Goal: Complete application form

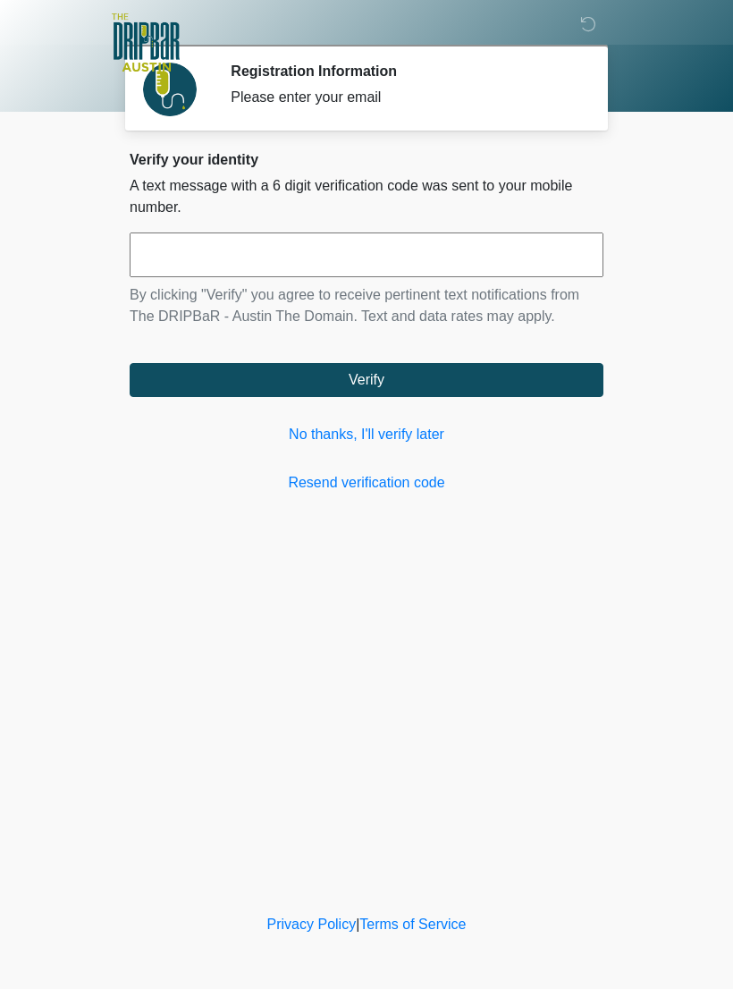
click at [392, 245] on input "text" at bounding box center [367, 254] width 474 height 45
type input "******"
click at [503, 371] on button "Verify" at bounding box center [367, 380] width 474 height 34
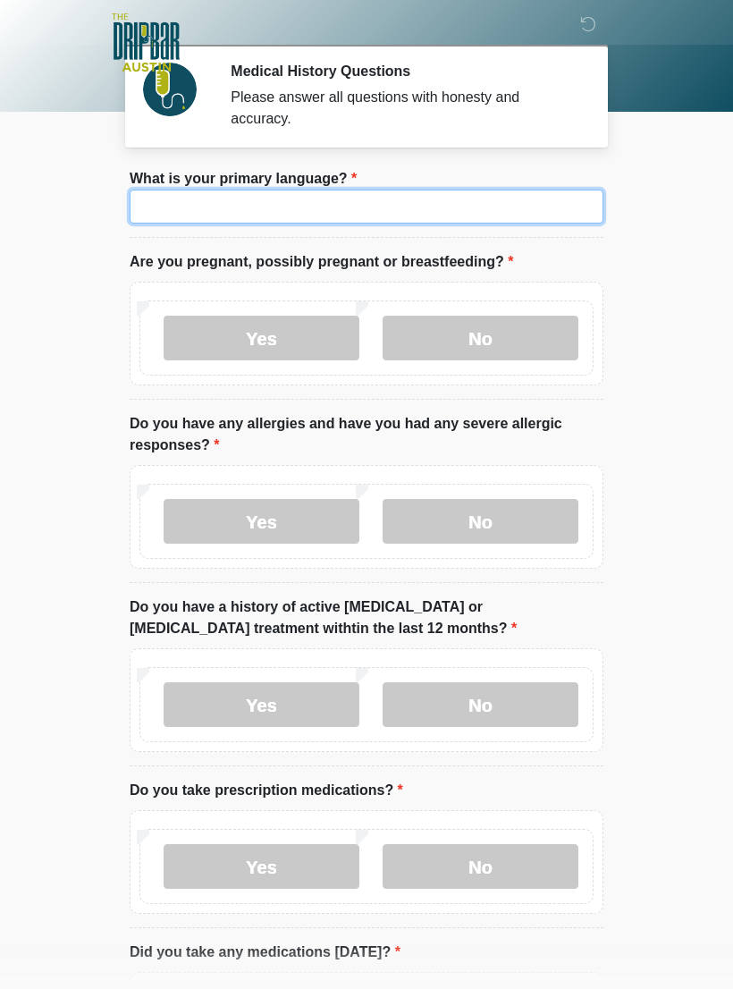
click at [507, 207] on input "What is your primary language?" at bounding box center [367, 207] width 474 height 34
type input "*******"
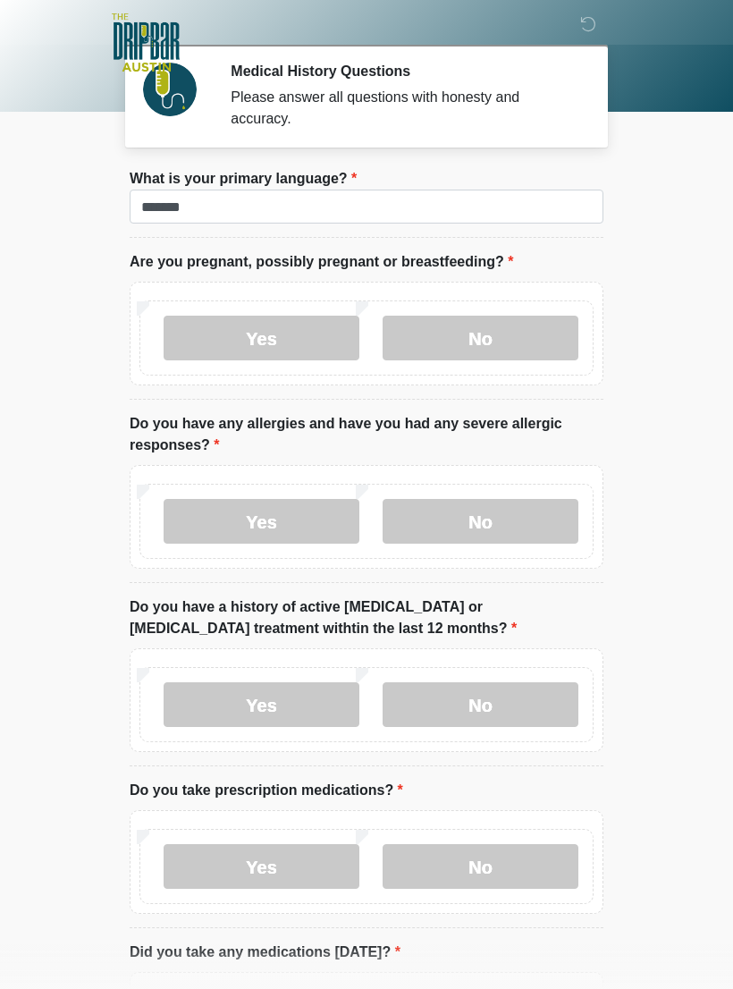
click at [474, 348] on label "No" at bounding box center [481, 338] width 196 height 45
click at [494, 515] on label "No" at bounding box center [481, 521] width 196 height 45
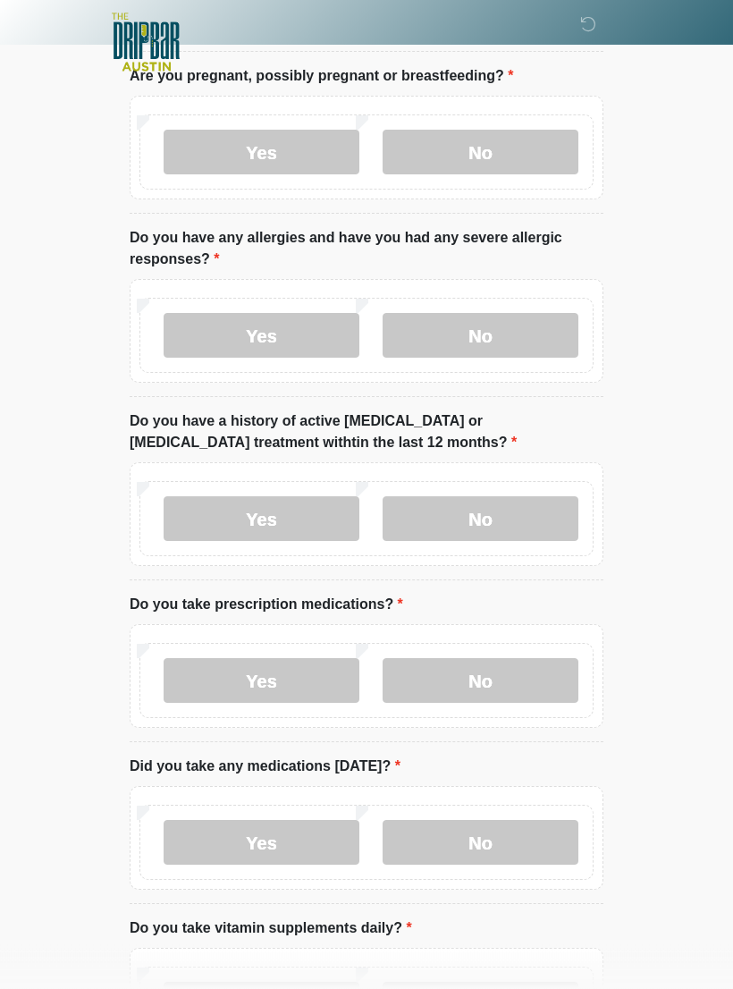
click at [530, 511] on label "No" at bounding box center [481, 519] width 196 height 45
click at [553, 682] on label "No" at bounding box center [481, 680] width 196 height 45
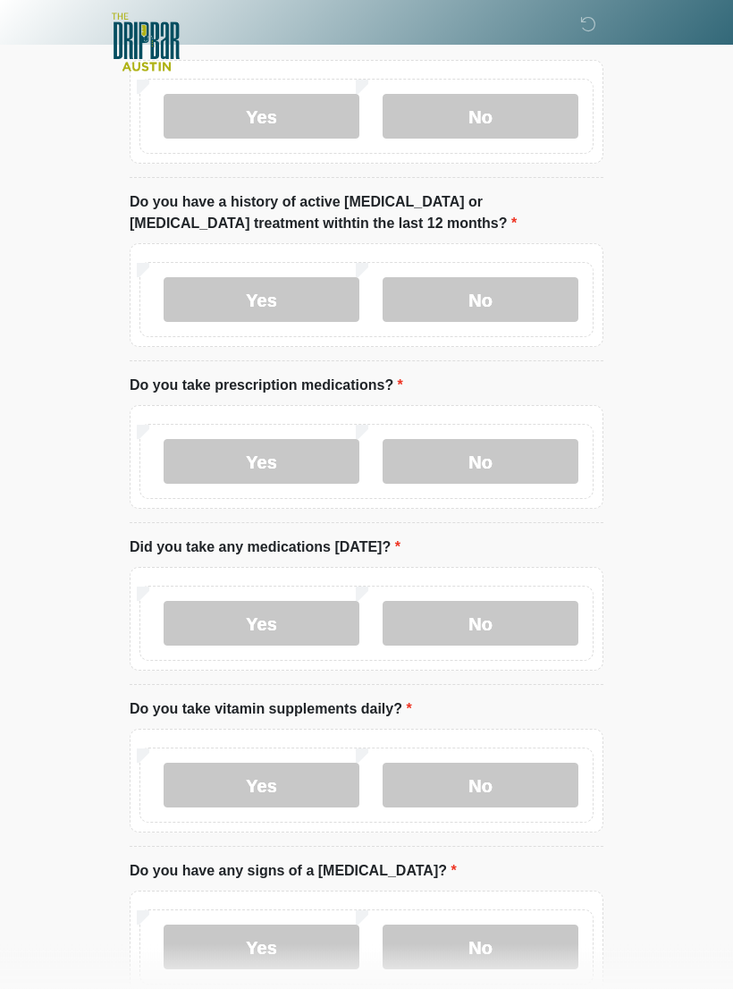
scroll to position [406, 0]
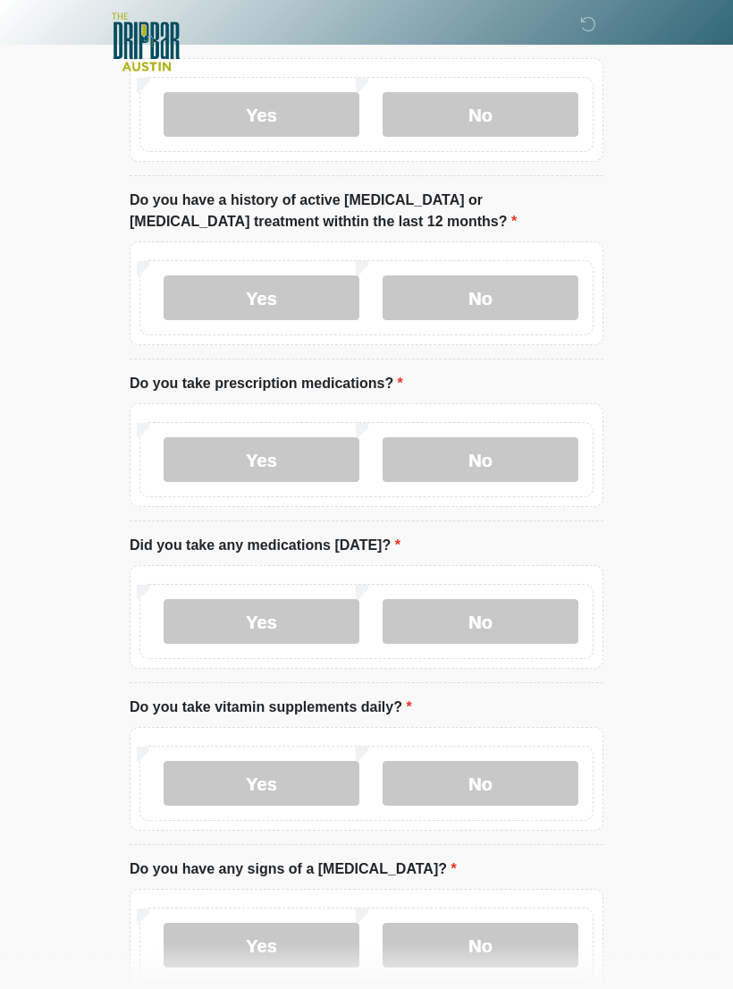
click at [546, 621] on label "No" at bounding box center [481, 622] width 196 height 45
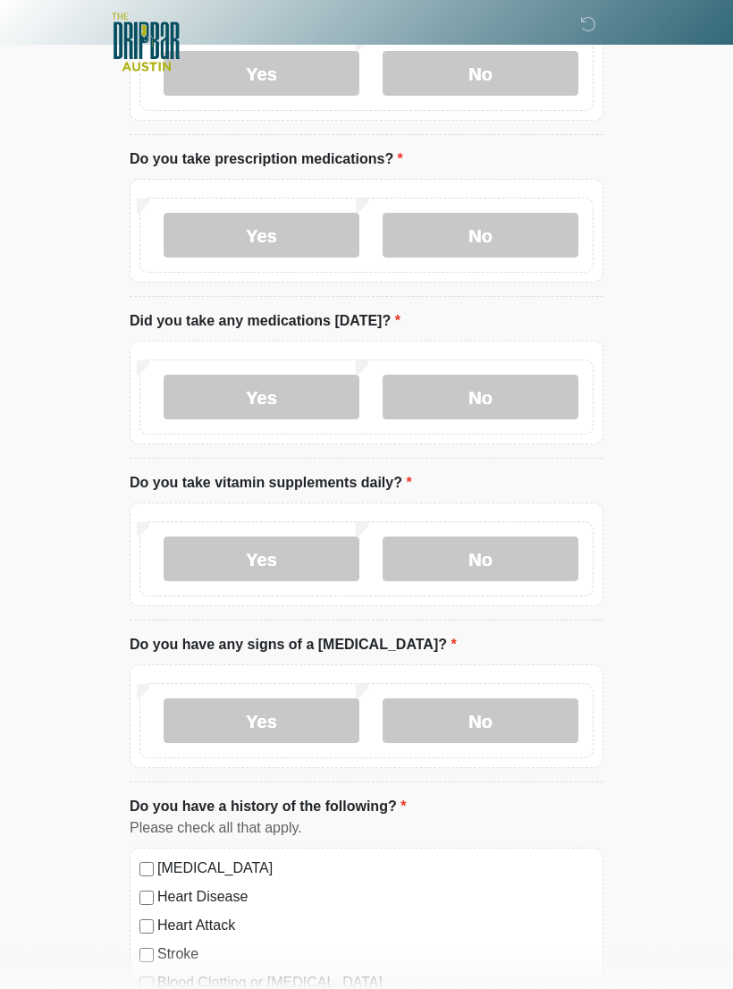
scroll to position [631, 0]
click at [543, 560] on label "No" at bounding box center [481, 558] width 196 height 45
click at [307, 561] on label "Yes" at bounding box center [262, 558] width 196 height 45
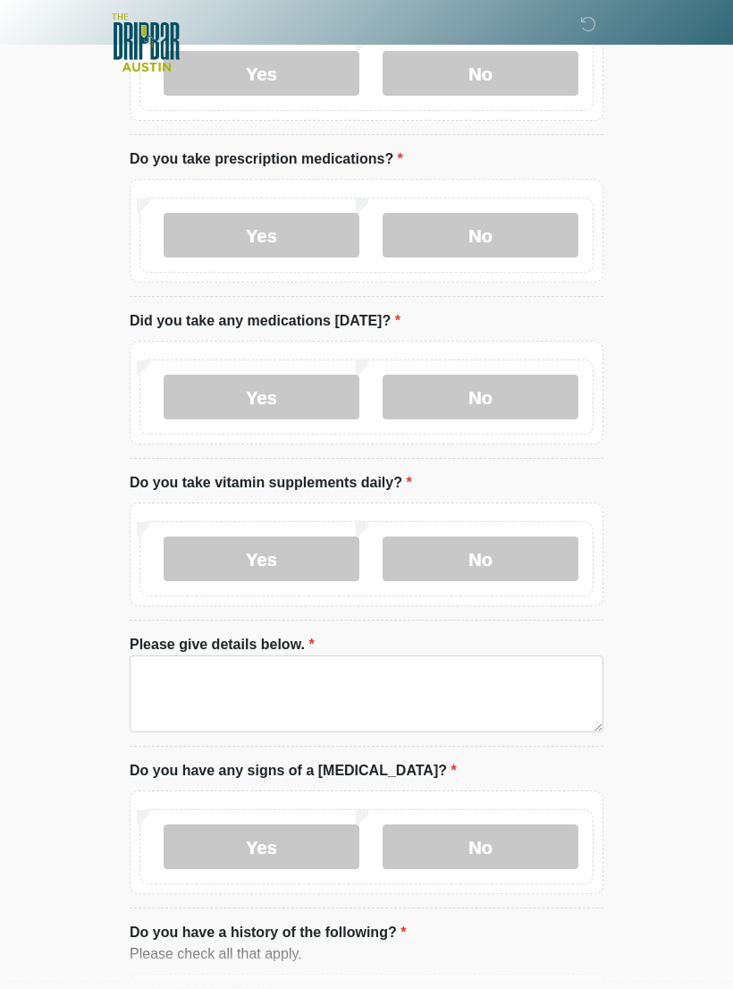
click at [524, 558] on label "No" at bounding box center [481, 558] width 196 height 45
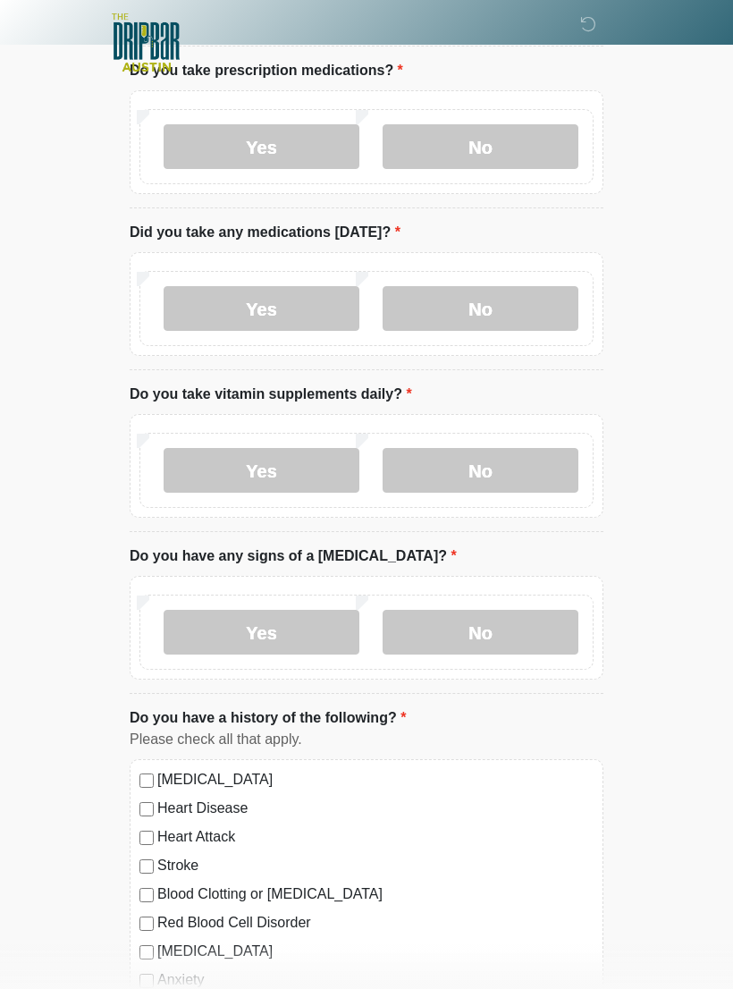
scroll to position [725, 0]
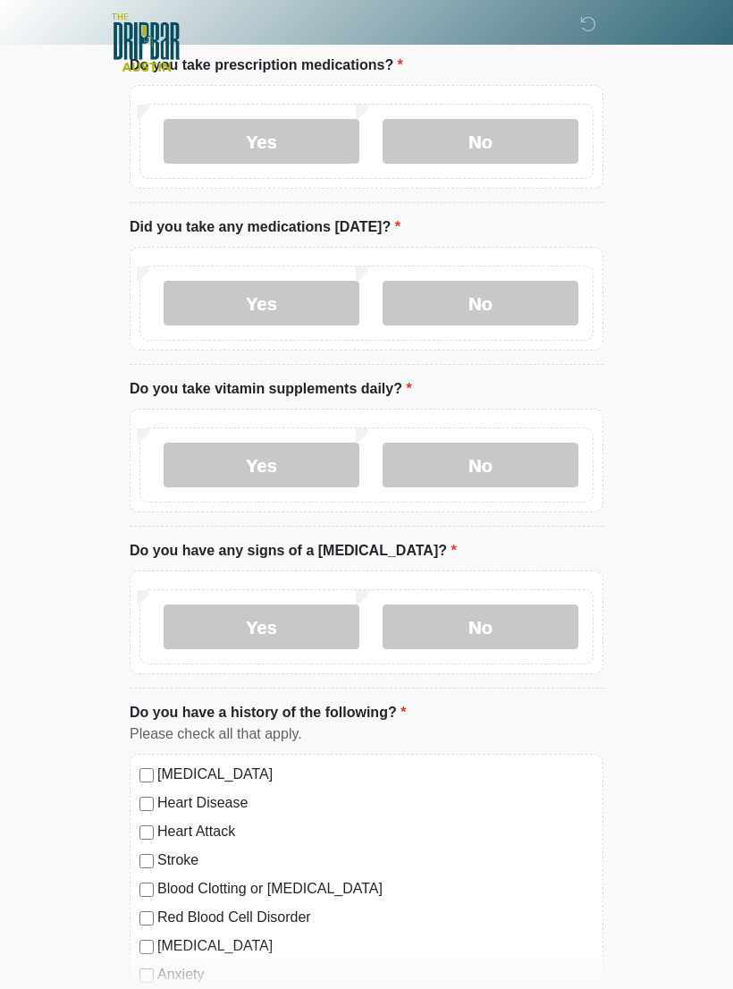
click at [554, 613] on label "No" at bounding box center [481, 626] width 196 height 45
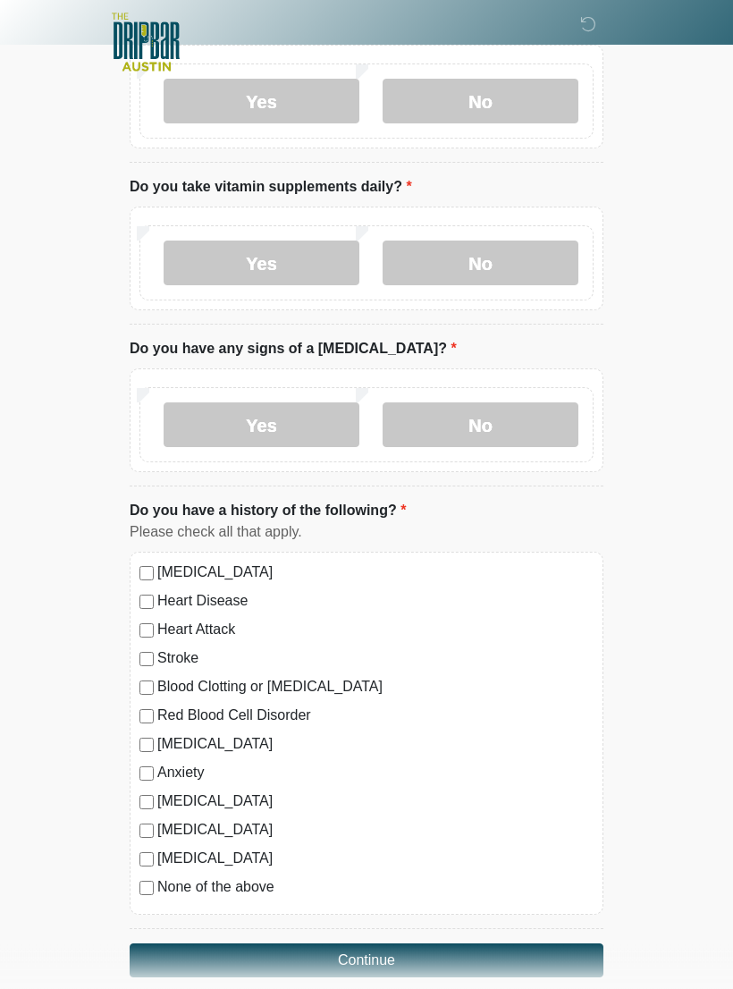
scroll to position [981, 0]
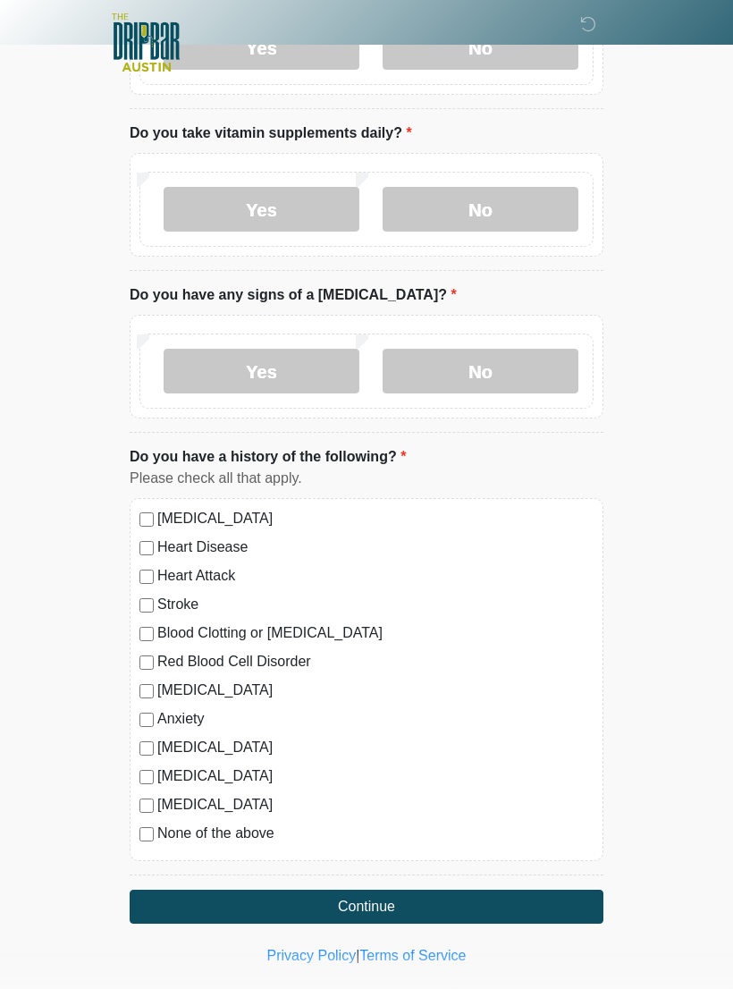
click at [159, 830] on label "None of the above" at bounding box center [375, 833] width 436 height 21
click at [443, 906] on button "Continue" at bounding box center [367, 907] width 474 height 34
click at [477, 903] on button "Continue" at bounding box center [367, 907] width 474 height 34
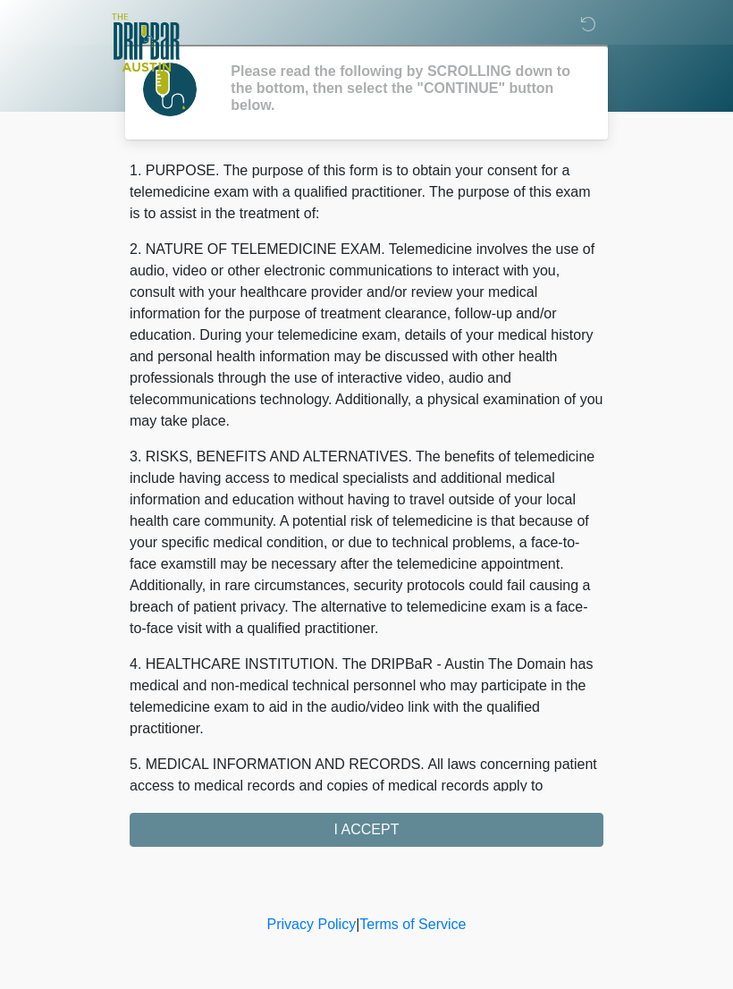
scroll to position [0, 0]
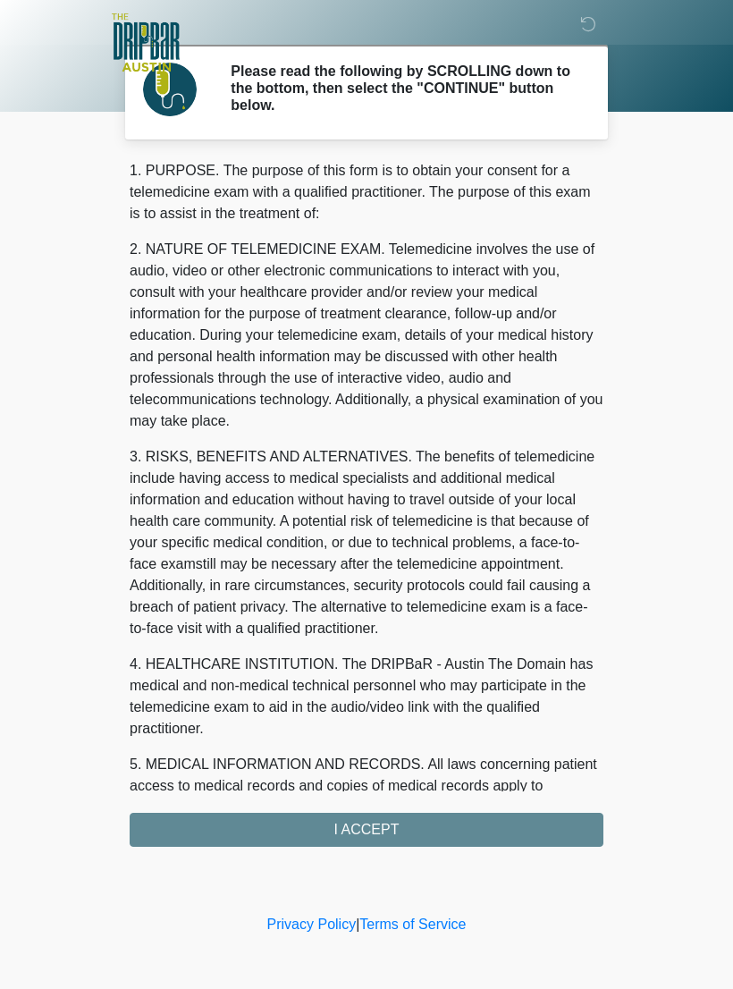
click at [464, 832] on div "1. PURPOSE. The purpose of this form is to obtain your consent for a telemedici…" at bounding box center [367, 503] width 474 height 687
click at [536, 828] on div "1. PURPOSE. The purpose of this form is to obtain your consent for a telemedici…" at bounding box center [367, 503] width 474 height 687
click at [171, 826] on div "1. PURPOSE. The purpose of this form is to obtain your consent for a telemedici…" at bounding box center [367, 503] width 474 height 687
click at [210, 826] on div "1. PURPOSE. The purpose of this form is to obtain your consent for a telemedici…" at bounding box center [367, 503] width 474 height 687
click at [212, 840] on div "1. PURPOSE. The purpose of this form is to obtain your consent for a telemedici…" at bounding box center [367, 503] width 474 height 687
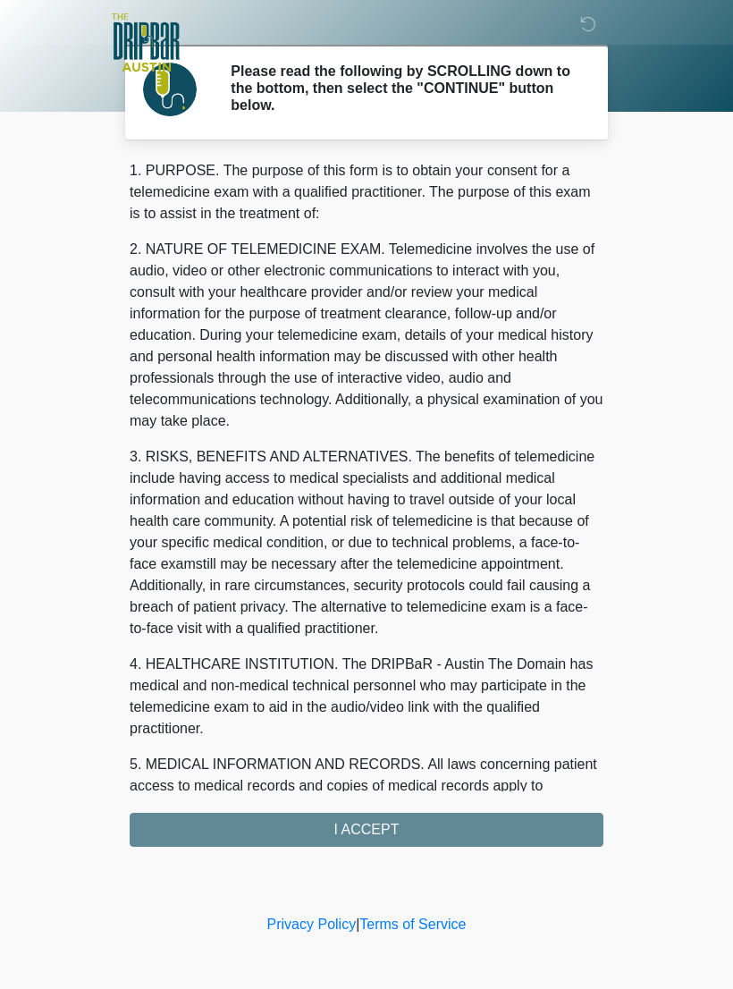
click at [578, 25] on div at bounding box center [353, 42] width 536 height 85
click at [592, 20] on icon at bounding box center [588, 24] width 16 height 16
click at [510, 824] on div "1. PURPOSE. The purpose of this form is to obtain your consent for a telemedici…" at bounding box center [367, 503] width 474 height 687
click at [468, 820] on div "1. PURPOSE. The purpose of this form is to obtain your consent for a telemedici…" at bounding box center [367, 503] width 474 height 687
click at [487, 835] on div "1. PURPOSE. The purpose of this form is to obtain your consent for a telemedici…" at bounding box center [367, 503] width 474 height 687
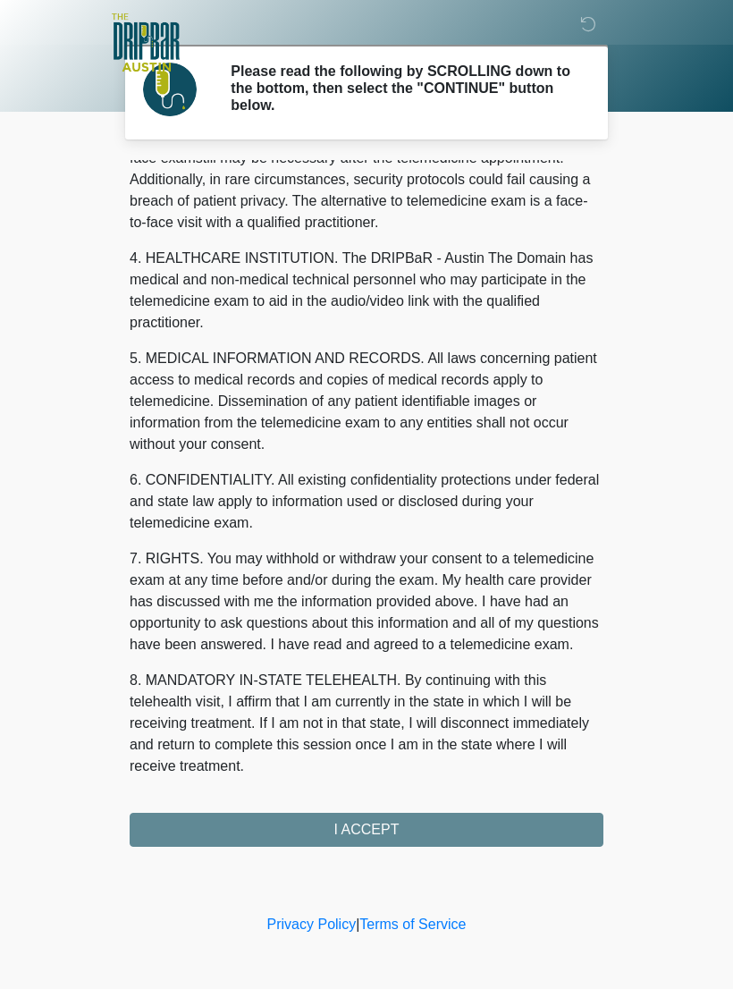
scroll to position [427, 0]
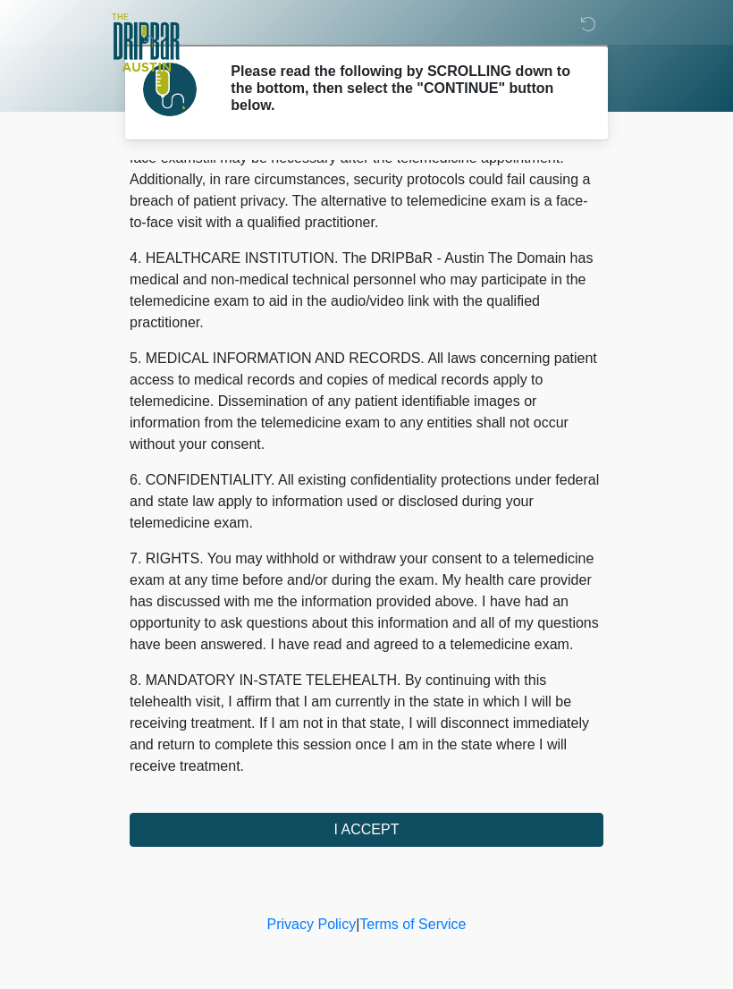
click at [430, 831] on button "I ACCEPT" at bounding box center [367, 830] width 474 height 34
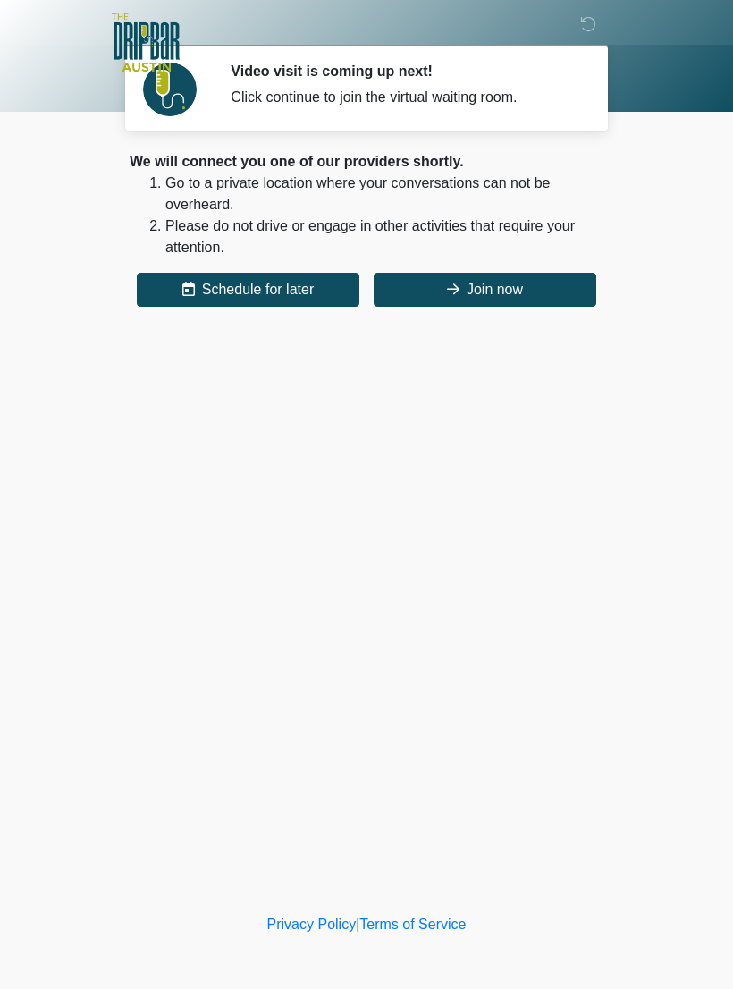
click at [528, 283] on button "Join now" at bounding box center [485, 290] width 223 height 34
